Goal: Go to known website: Access a specific website the user already knows

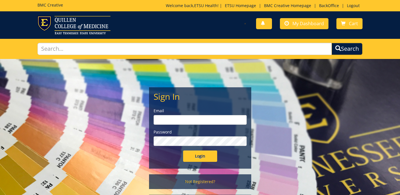
type input "[EMAIL_ADDRESS][DOMAIN_NAME]"
click at [210, 157] on input "Login" at bounding box center [200, 156] width 34 height 11
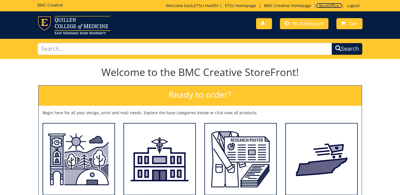
click at [330, 4] on link "BackOffice" at bounding box center [329, 5] width 26 height 5
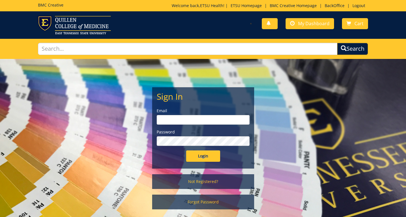
type input "[EMAIL_ADDRESS][DOMAIN_NAME]"
click at [212, 165] on div "Sign In Email [EMAIL_ADDRESS][DOMAIN_NAME] Password Login" at bounding box center [204, 128] width 102 height 81
click at [212, 157] on input "Login" at bounding box center [203, 156] width 34 height 11
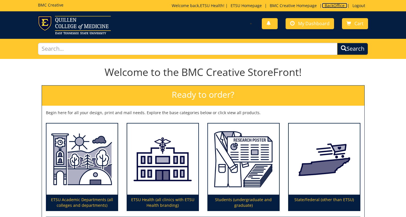
click at [328, 7] on link "BackOffice" at bounding box center [335, 5] width 26 height 5
